Goal: Navigation & Orientation: Find specific page/section

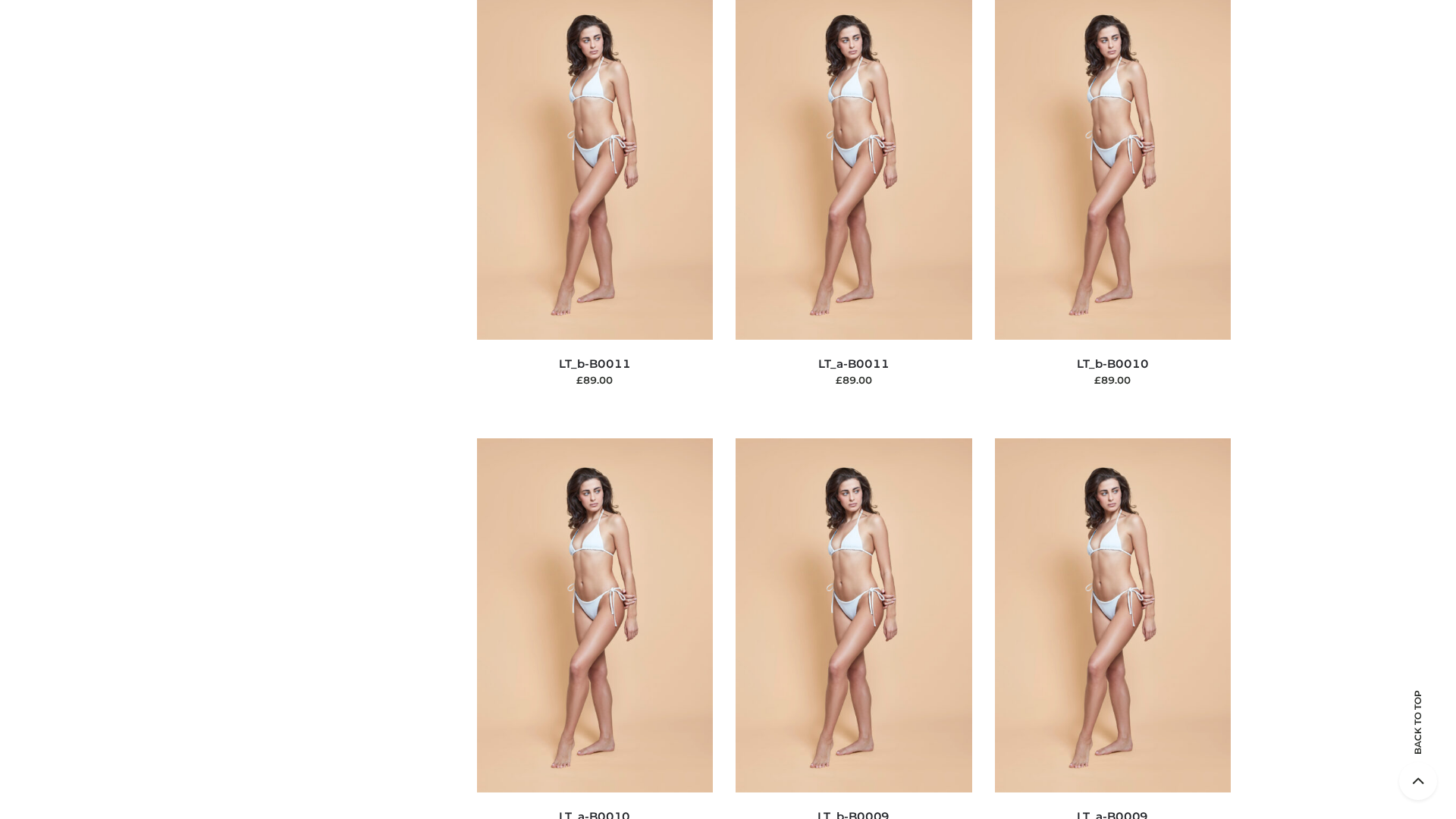
scroll to position [6812, 0]
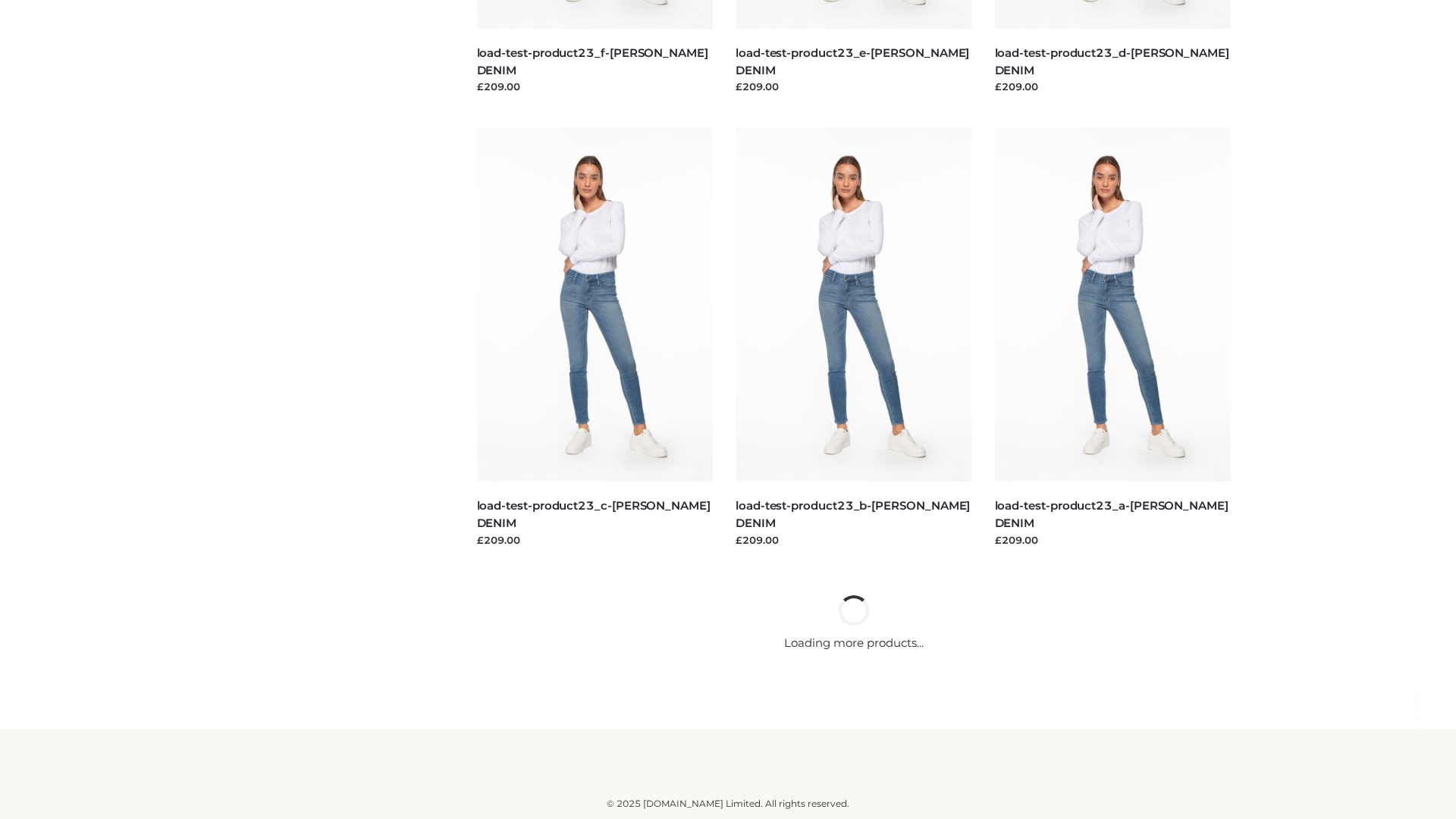
scroll to position [1331, 0]
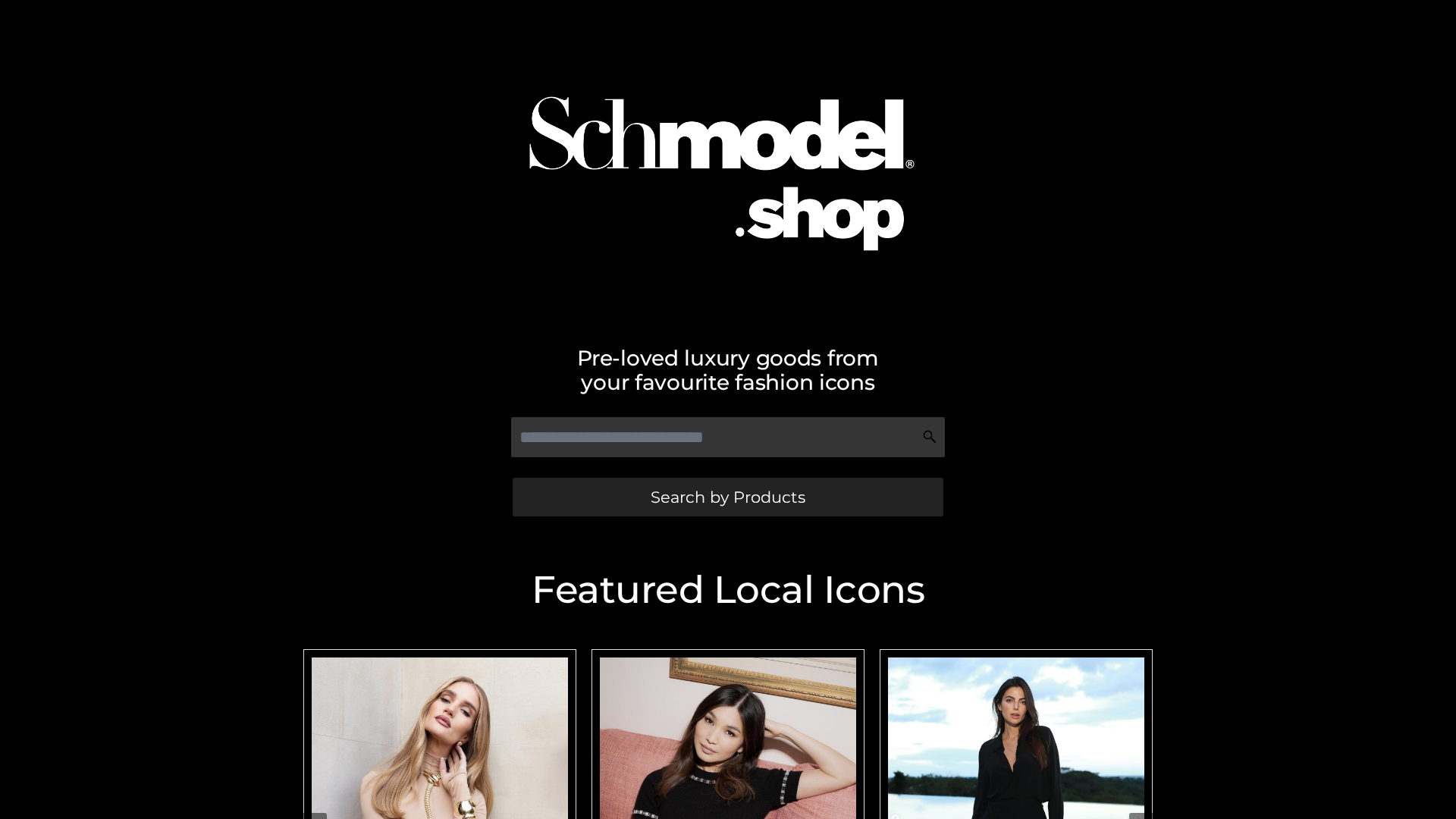
click at [728, 497] on span "Search by Products" at bounding box center [728, 496] width 155 height 16
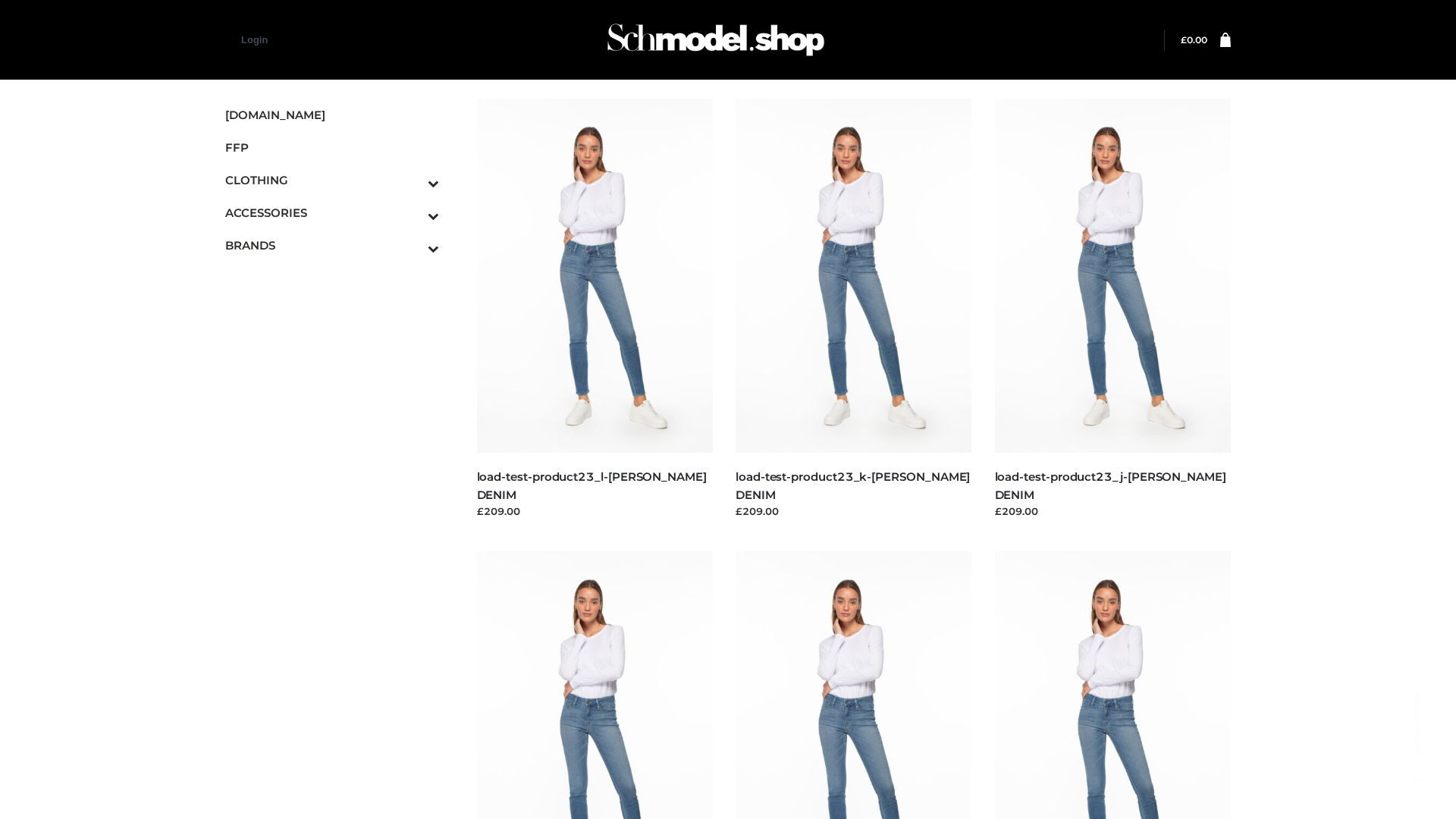
scroll to position [1331, 0]
